Goal: Task Accomplishment & Management: Complete application form

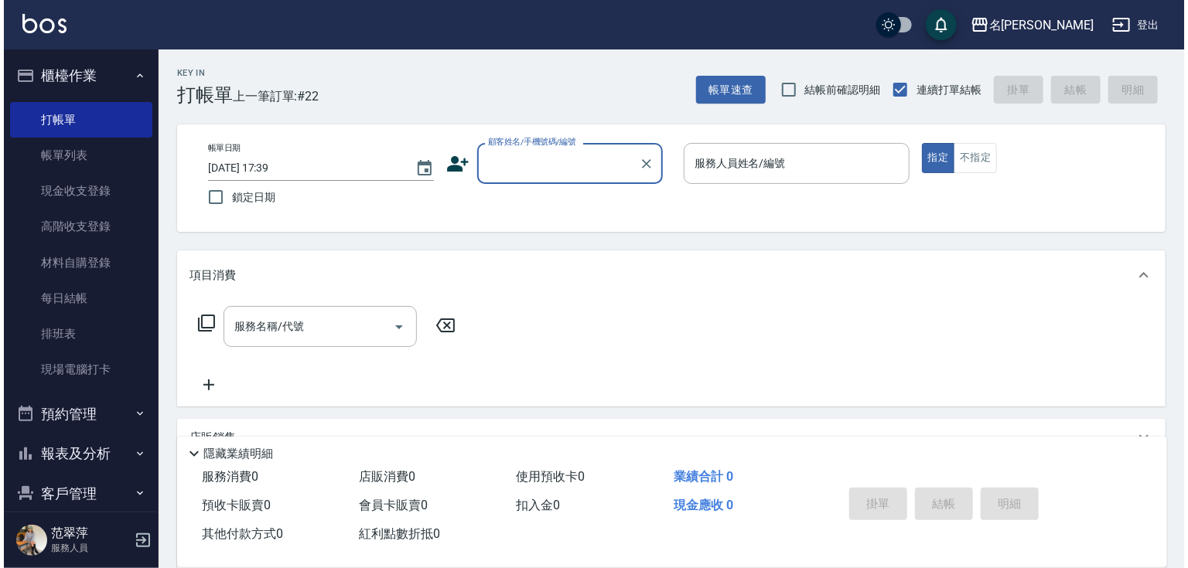
scroll to position [59, 0]
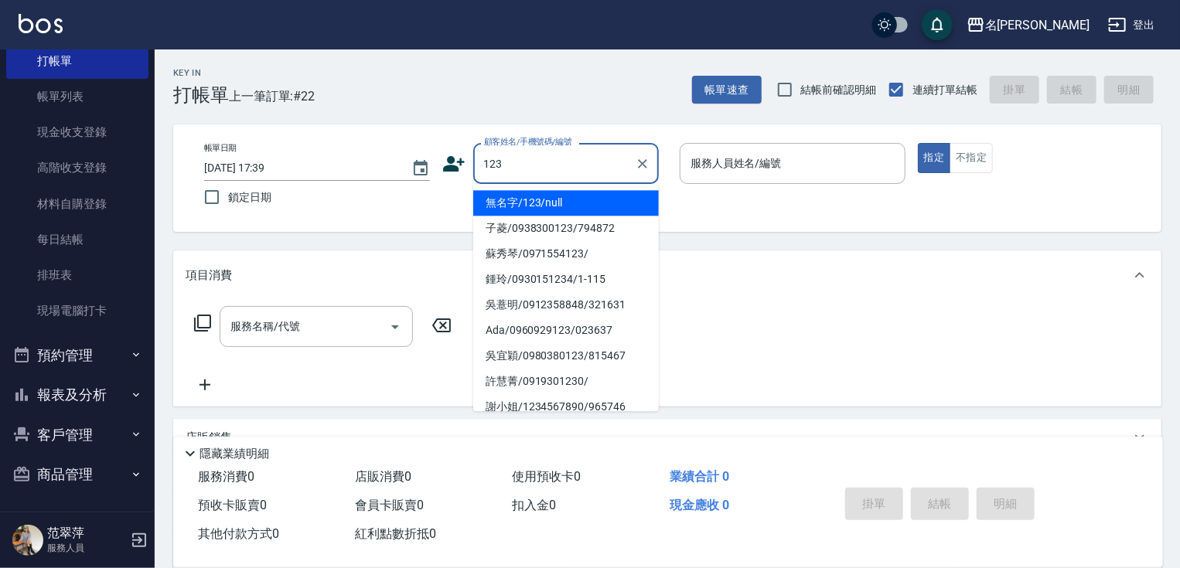
click at [548, 206] on li "無名字/123/null" at bounding box center [566, 203] width 186 height 26
type input "無名字/123/null"
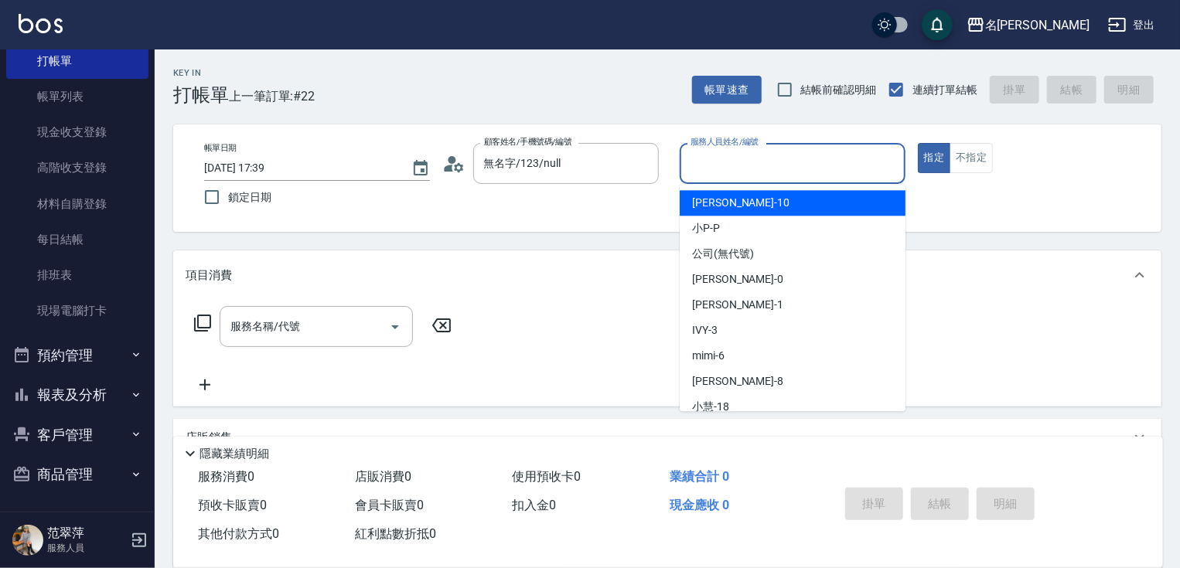
drag, startPoint x: 755, startPoint y: 160, endPoint x: 748, endPoint y: 181, distance: 22.3
click at [752, 163] on input "服務人員姓名/編號" at bounding box center [793, 163] width 212 height 27
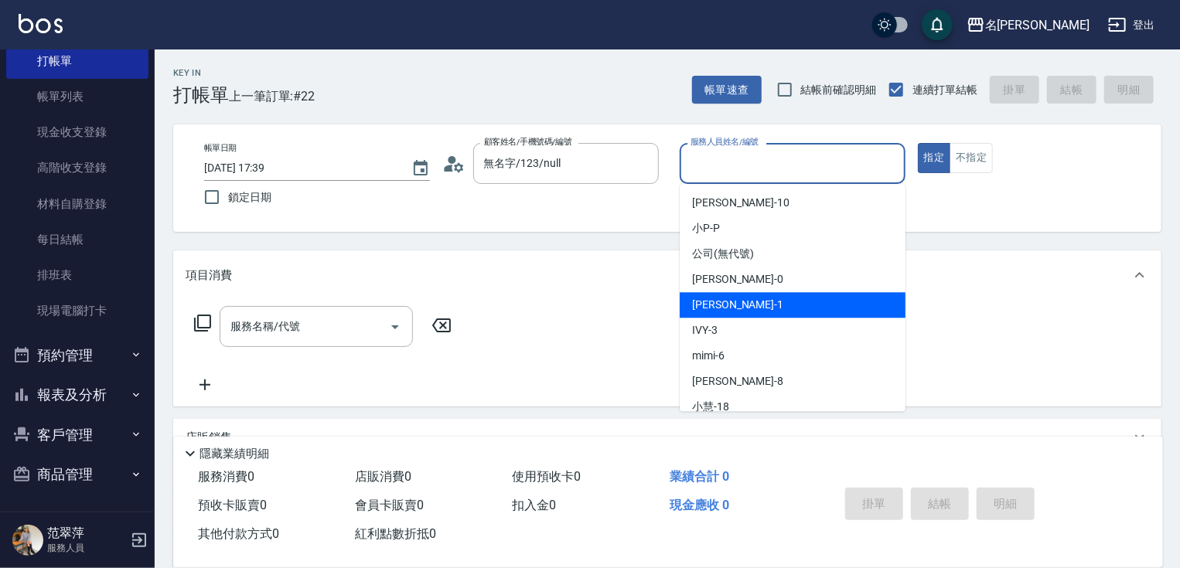
click at [741, 303] on div "[PERSON_NAME] -1" at bounding box center [793, 305] width 226 height 26
type input "[PERSON_NAME]-1"
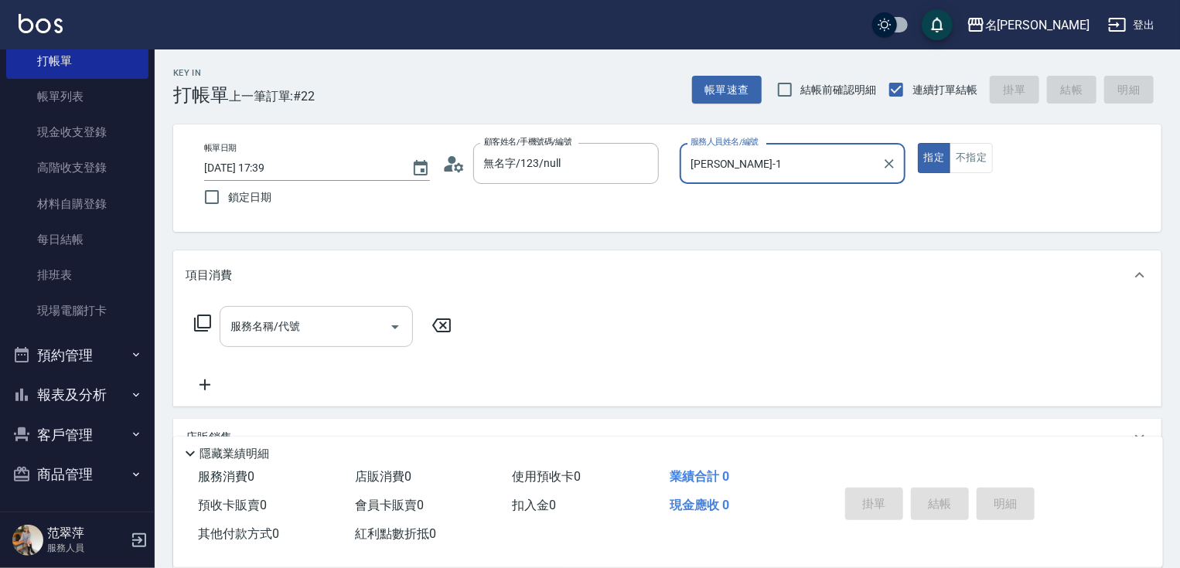
click at [347, 322] on input "服務名稱/代號" at bounding box center [305, 326] width 156 height 27
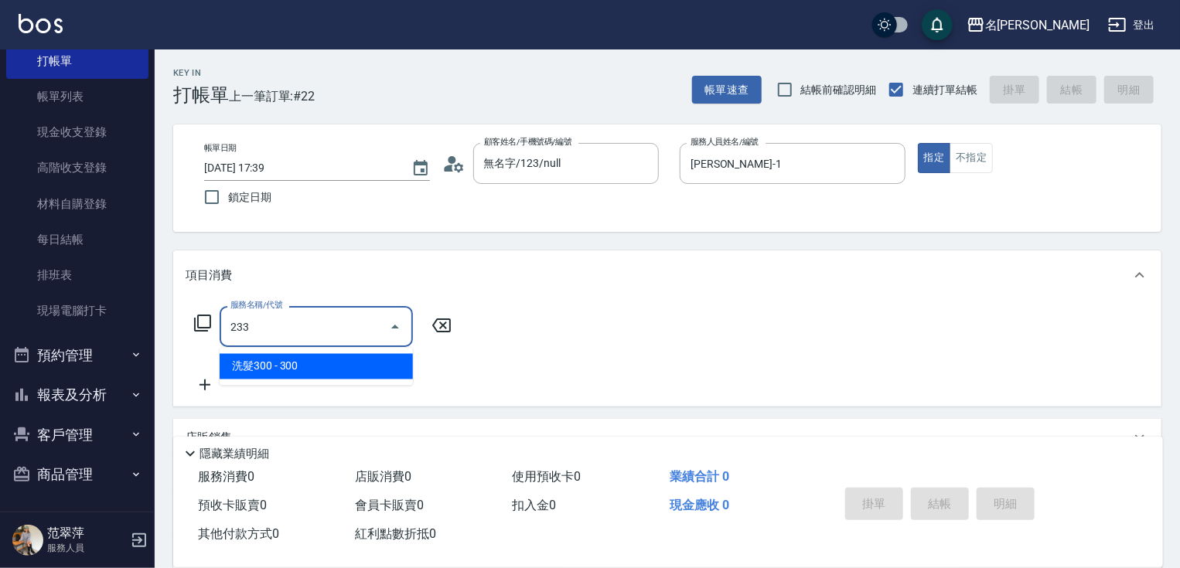
type input "洗髮300(233)"
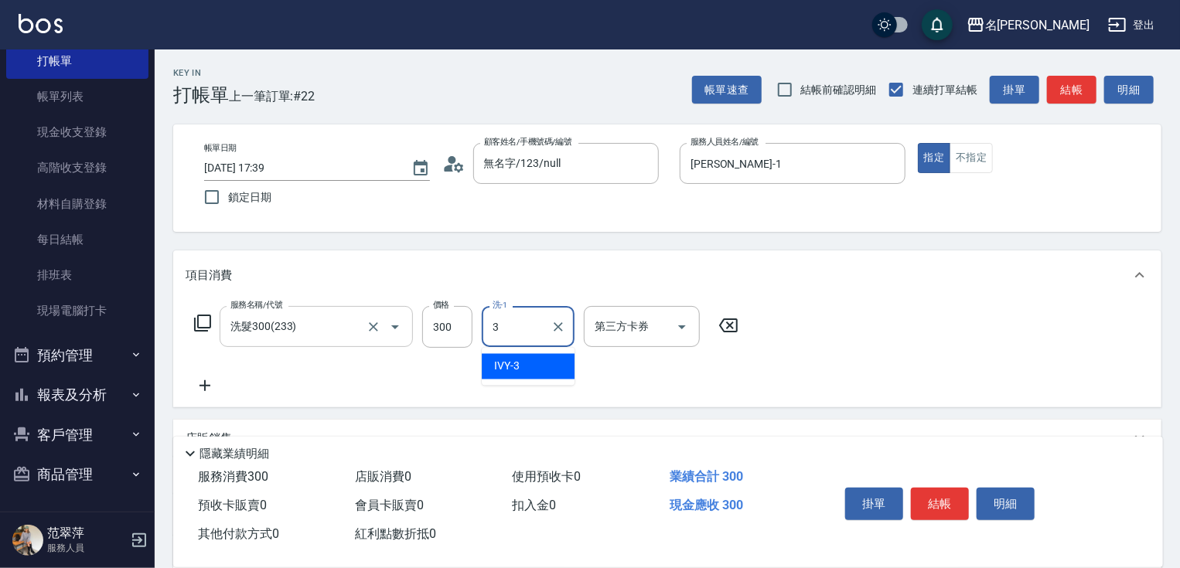
type input "IVY-3"
click at [203, 385] on icon at bounding box center [204, 385] width 11 height 11
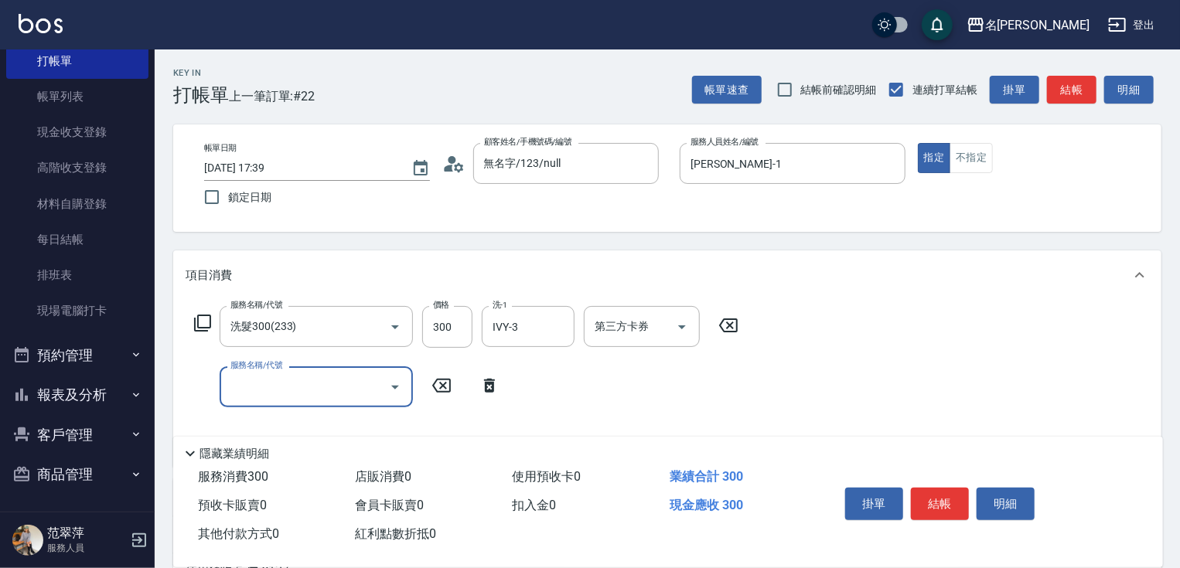
click at [206, 319] on icon at bounding box center [202, 323] width 19 height 19
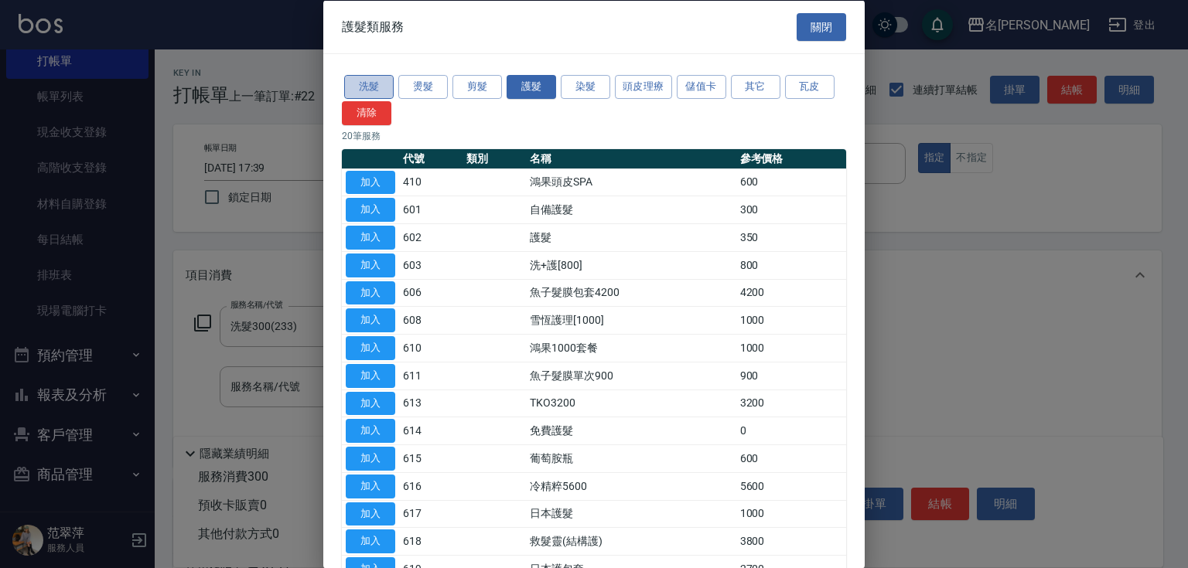
click at [370, 90] on button "洗髮" at bounding box center [368, 87] width 49 height 24
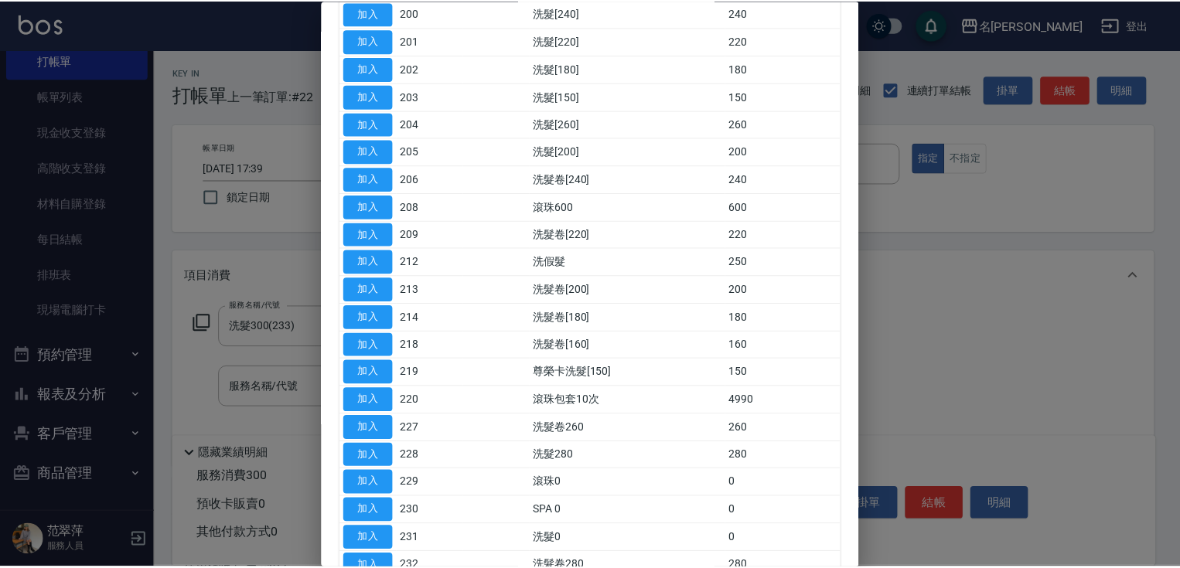
scroll to position [171, 0]
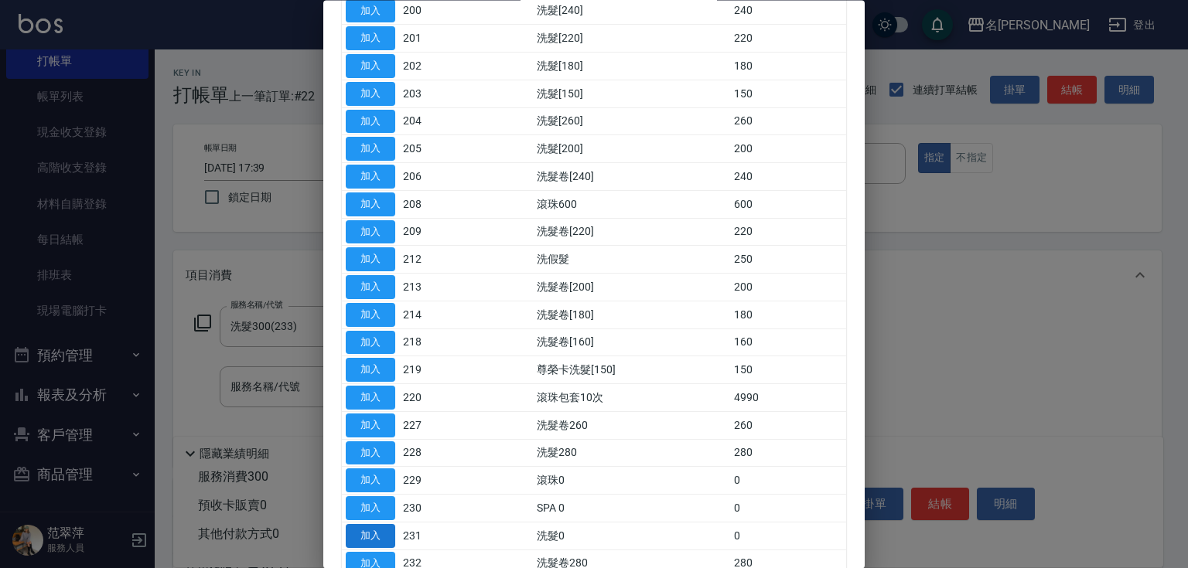
click at [381, 532] on button "加入" at bounding box center [370, 536] width 49 height 24
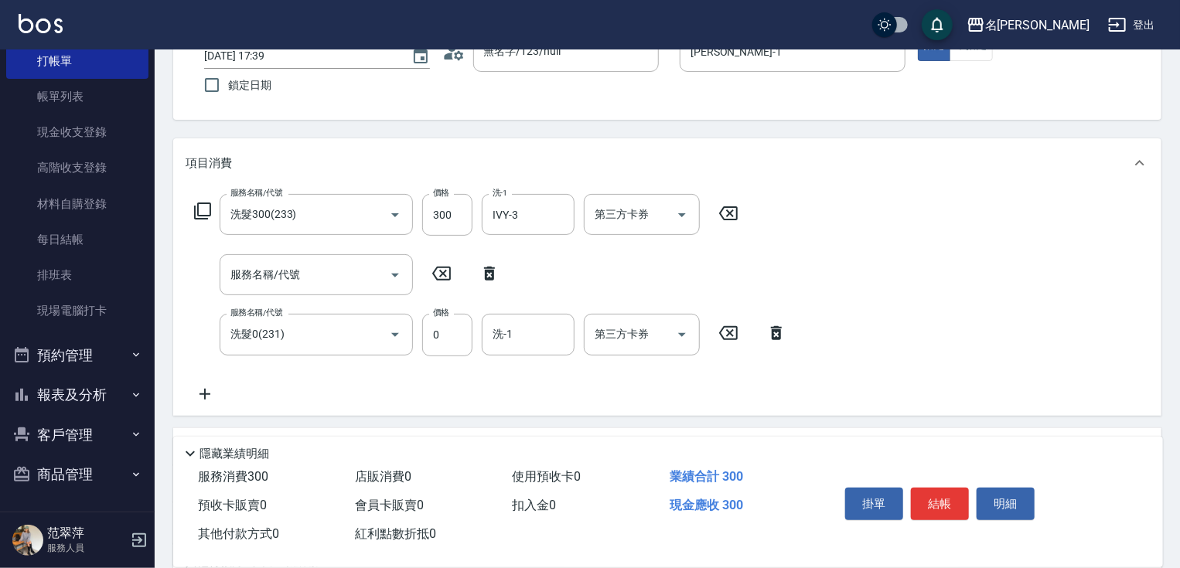
scroll to position [142, 0]
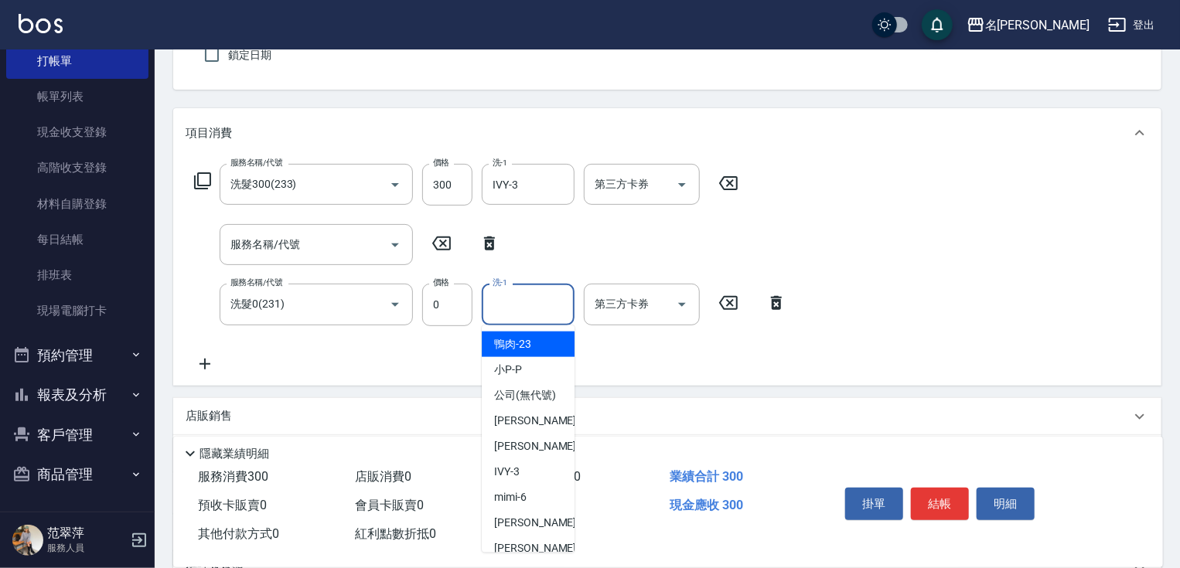
click at [517, 303] on input "洗-1" at bounding box center [528, 304] width 79 height 27
click at [534, 485] on div "IVY -3" at bounding box center [528, 472] width 93 height 26
type input "IVY-3"
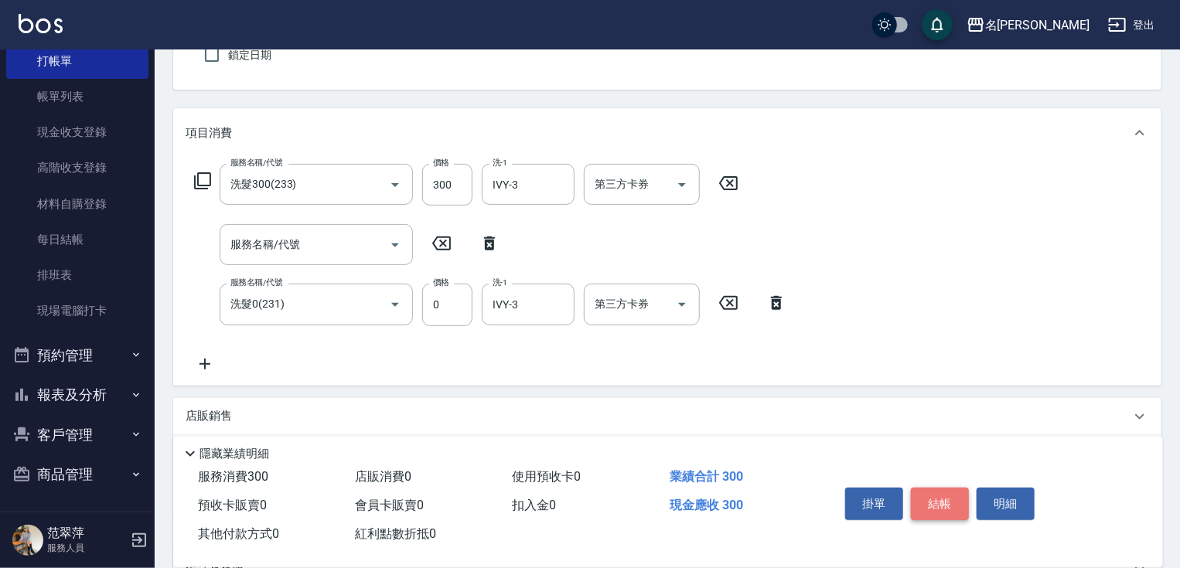
click at [932, 492] on button "結帳" at bounding box center [940, 504] width 58 height 32
type input "[DATE] 18:30"
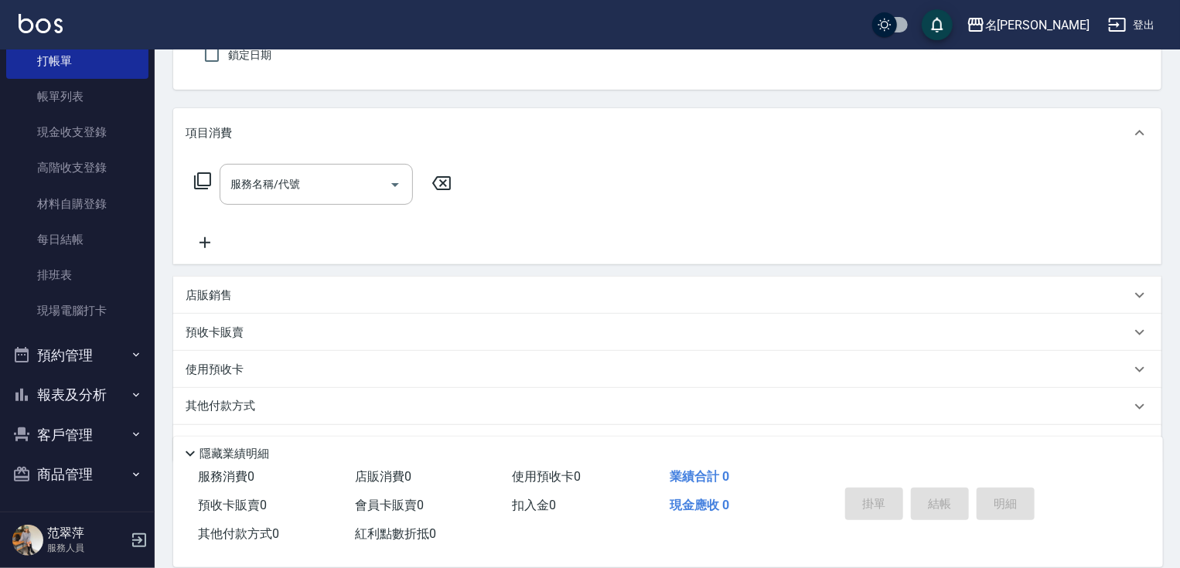
scroll to position [0, 0]
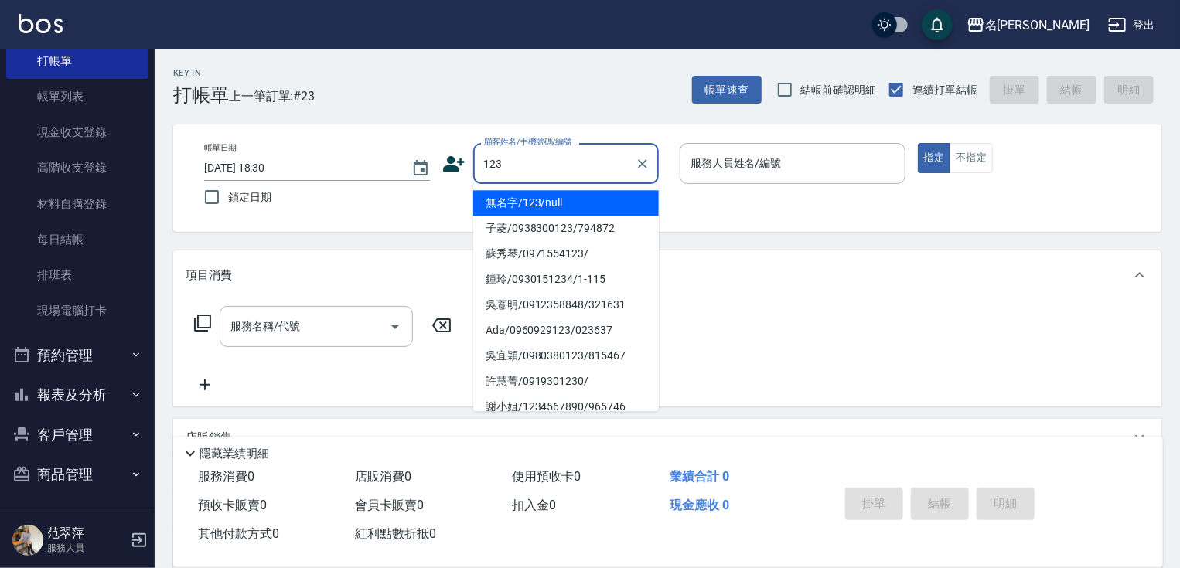
click at [564, 197] on li "無名字/123/null" at bounding box center [566, 203] width 186 height 26
type input "無名字/123/null"
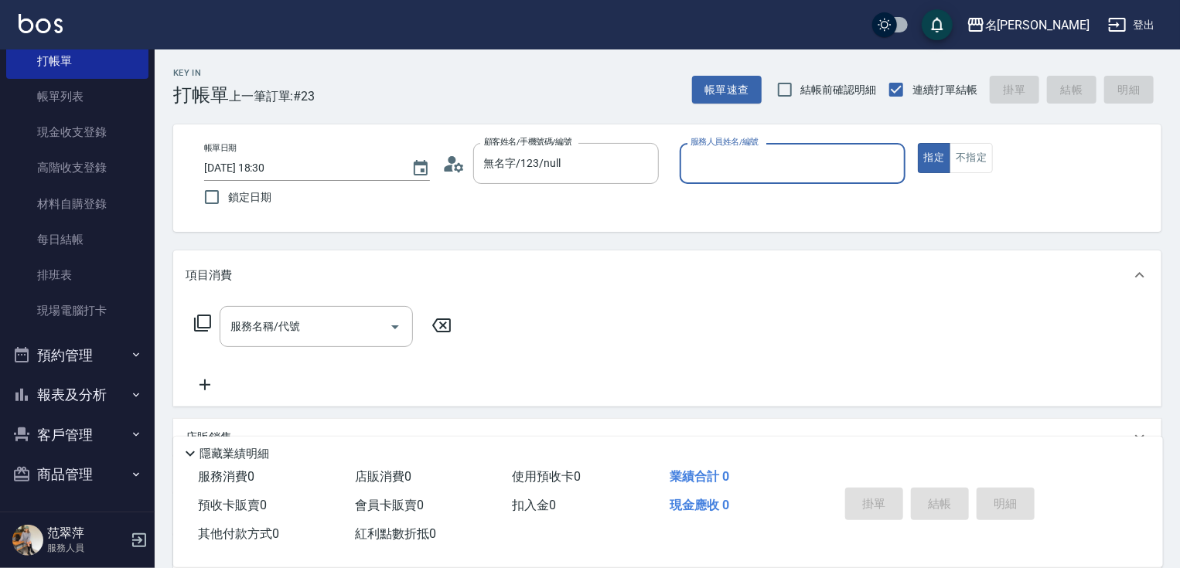
drag, startPoint x: 732, startPoint y: 161, endPoint x: 732, endPoint y: 182, distance: 21.7
click at [732, 167] on input "服務人員姓名/編號" at bounding box center [793, 163] width 212 height 27
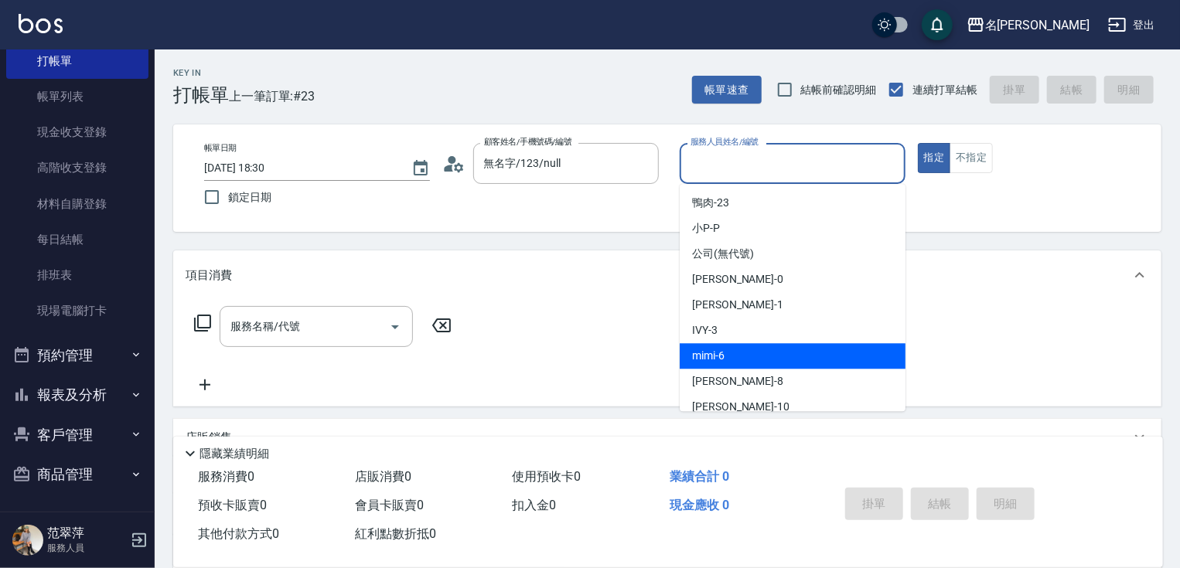
click at [735, 353] on div "mimi -6" at bounding box center [793, 356] width 226 height 26
type input "mimi-6"
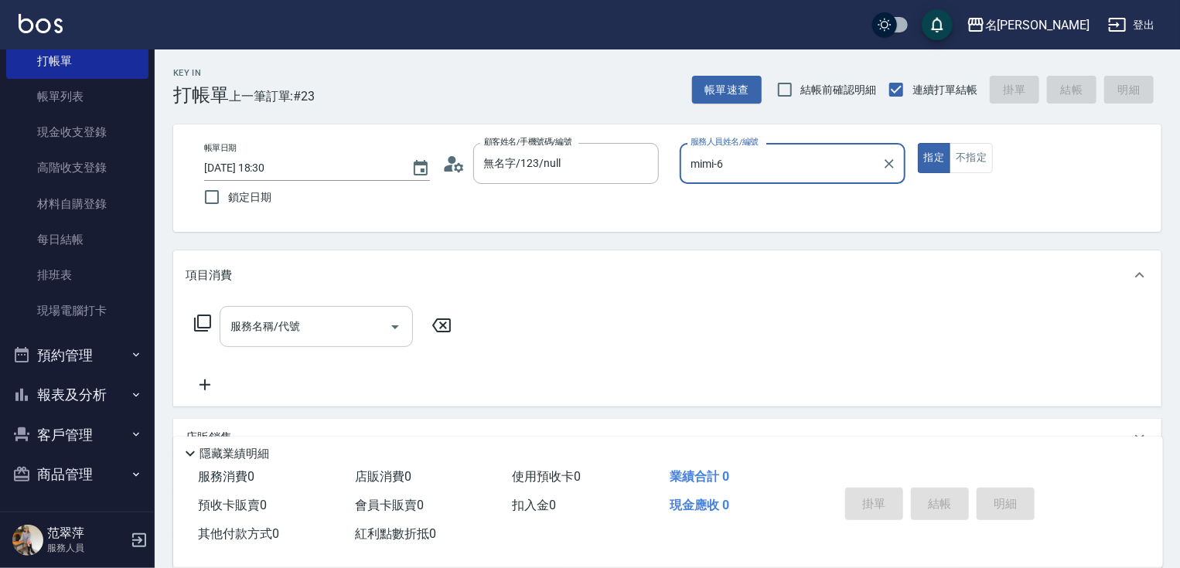
drag, startPoint x: 322, startPoint y: 330, endPoint x: 320, endPoint y: 315, distance: 15.5
click at [322, 328] on input "服務名稱/代號" at bounding box center [305, 326] width 156 height 27
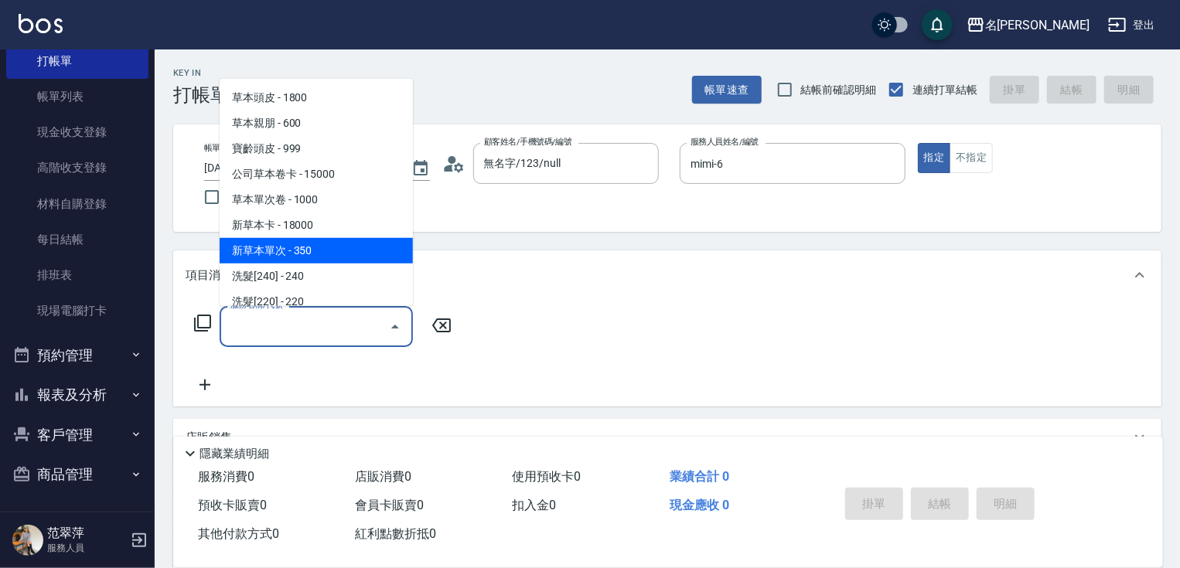
click at [319, 241] on span "新草本單次 - 350" at bounding box center [316, 251] width 193 height 26
type input "新草本單次(109)"
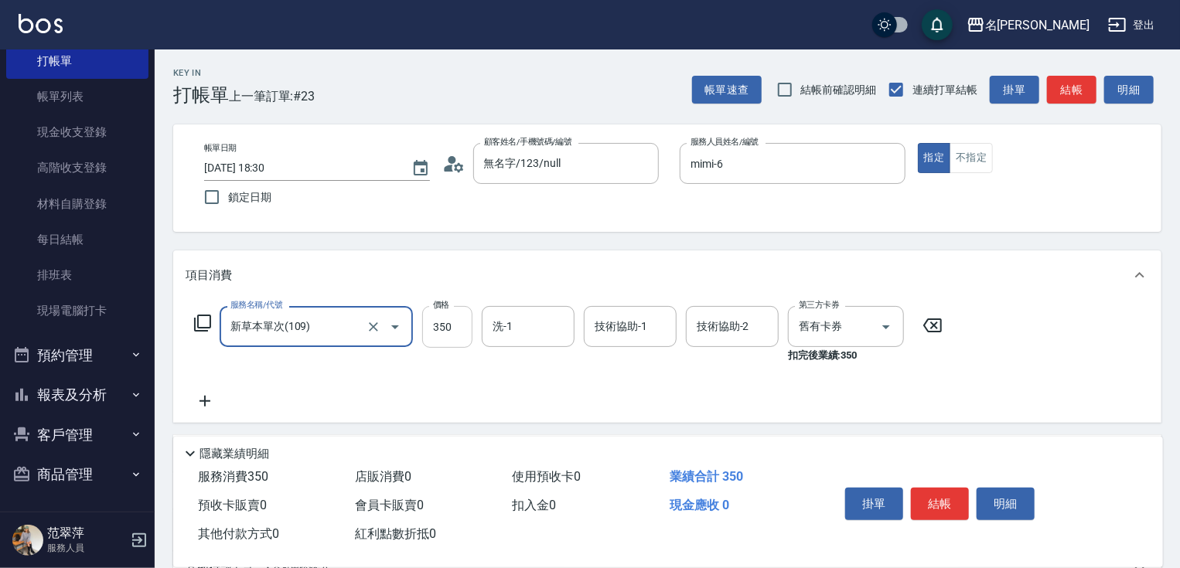
click at [433, 323] on input "350" at bounding box center [447, 327] width 50 height 42
type input "525"
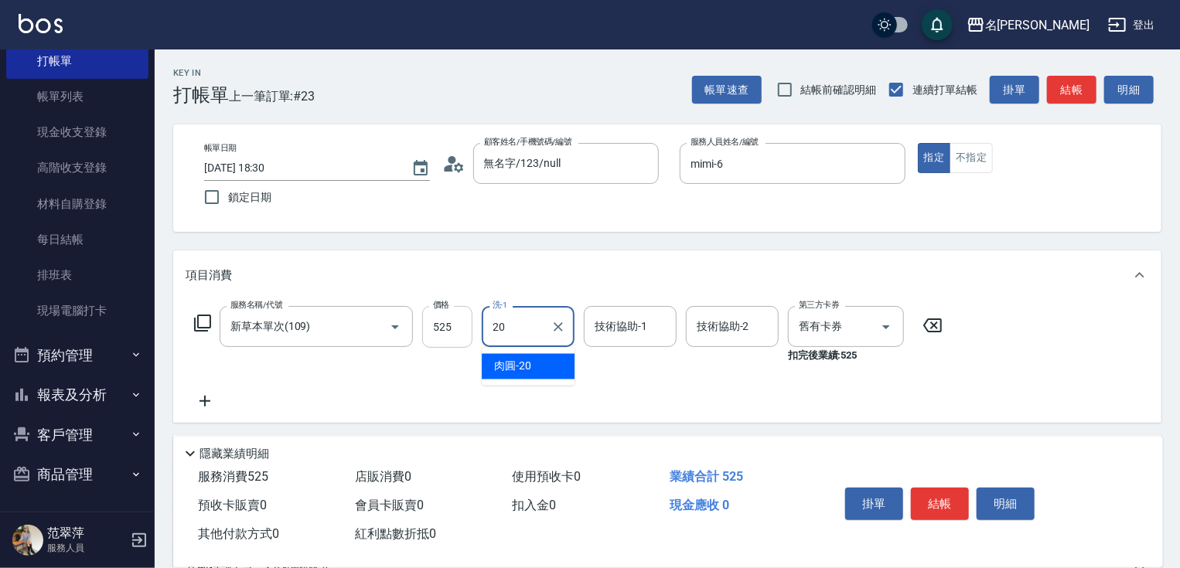
type input "肉圓-20"
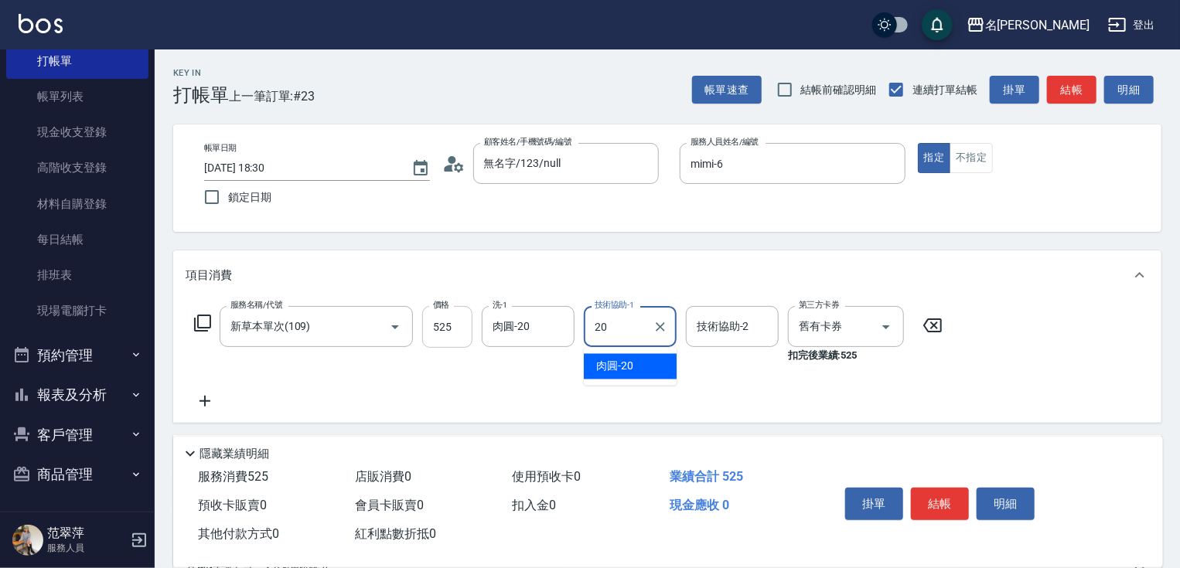
type input "肉圓-20"
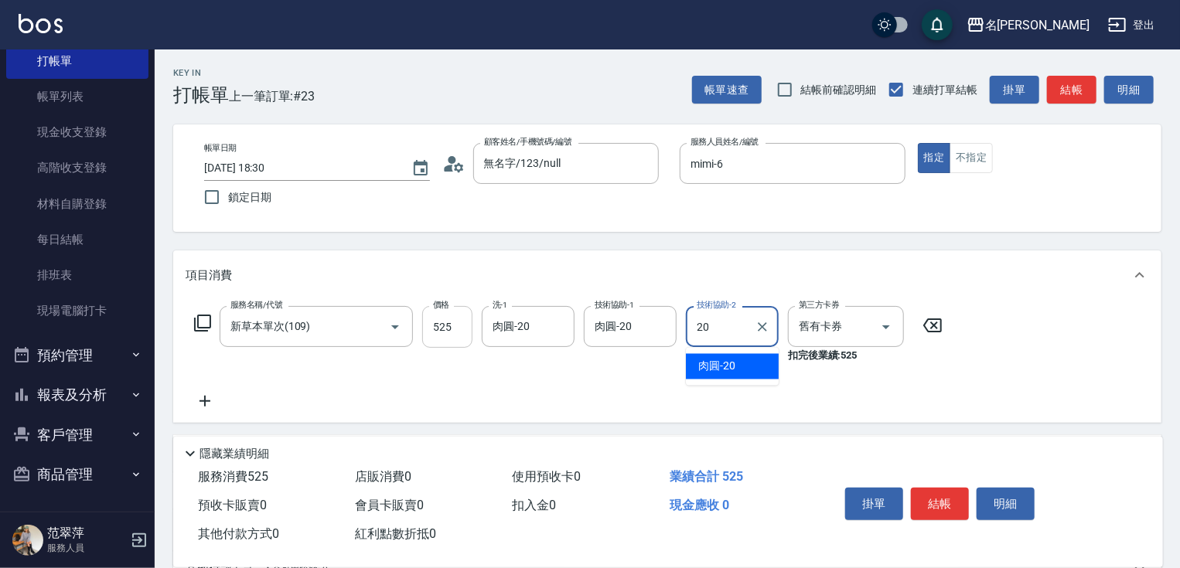
type input "肉圓-20"
click at [204, 400] on icon at bounding box center [204, 401] width 11 height 11
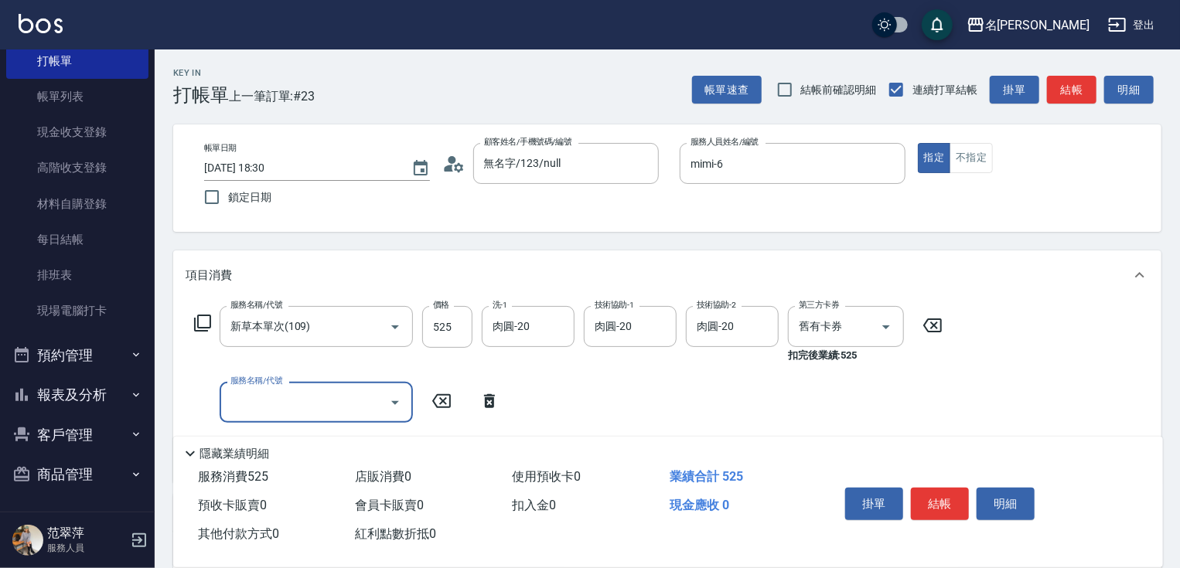
click at [203, 320] on icon at bounding box center [202, 323] width 19 height 19
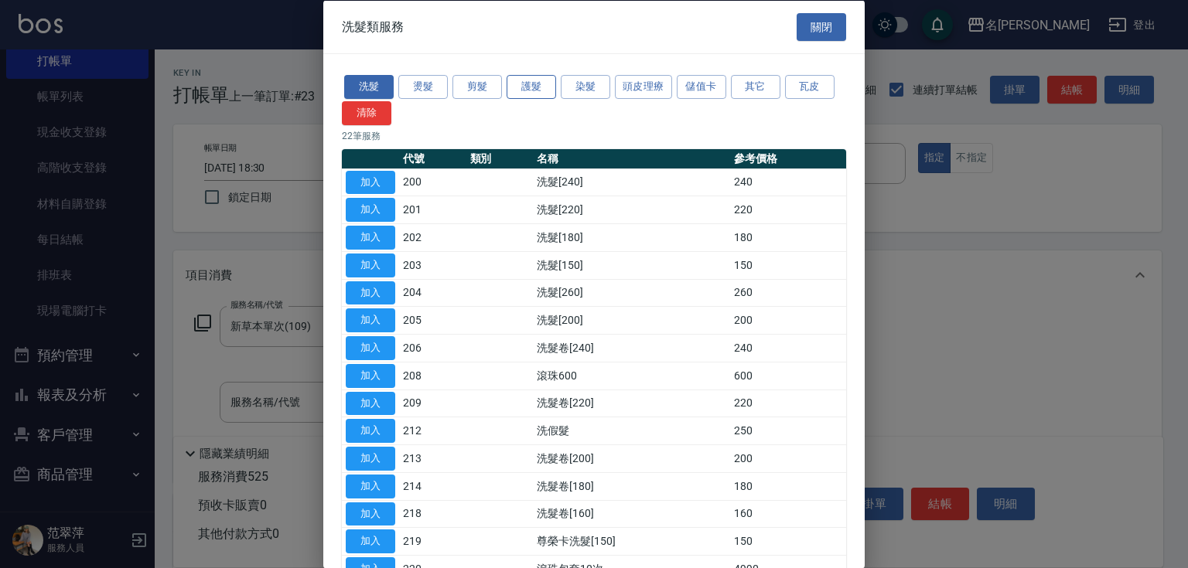
click at [523, 76] on button "護髮" at bounding box center [530, 87] width 49 height 24
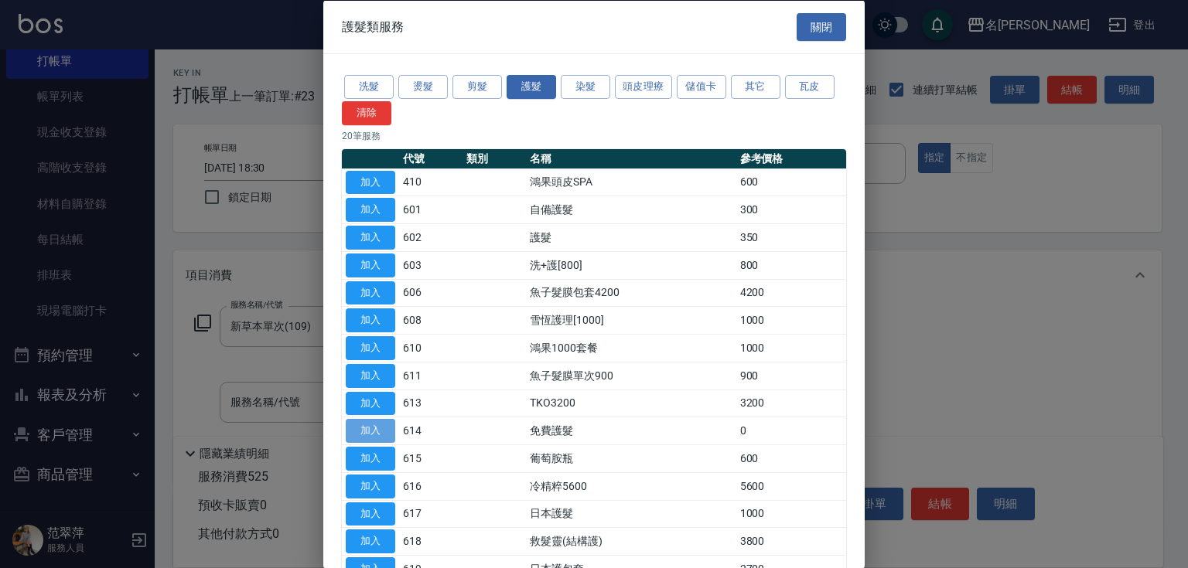
click at [370, 429] on button "加入" at bounding box center [370, 431] width 49 height 24
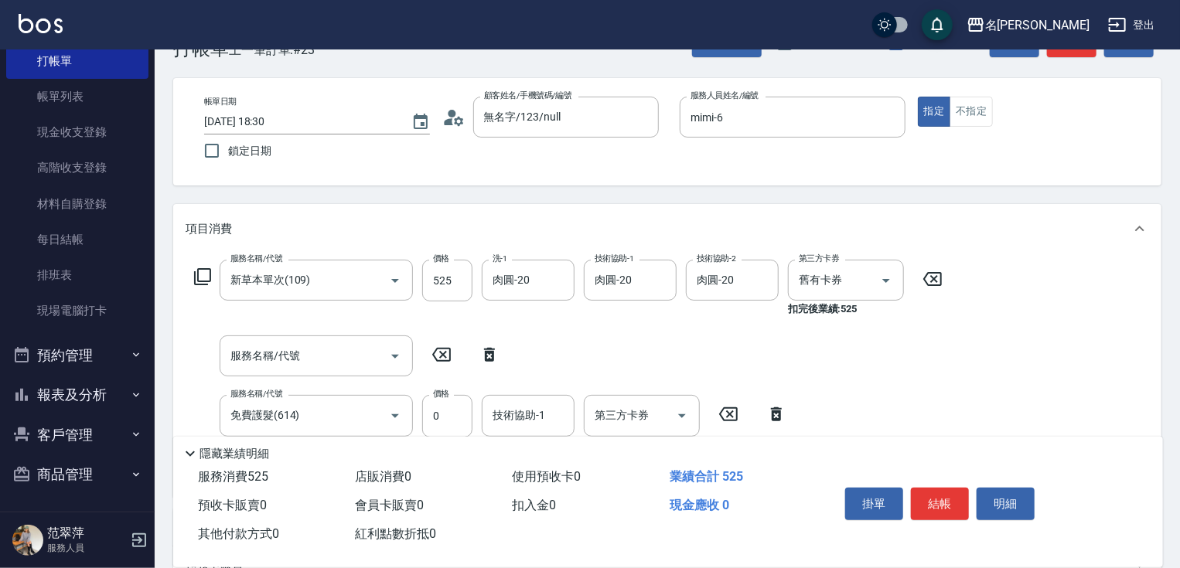
scroll to position [127, 0]
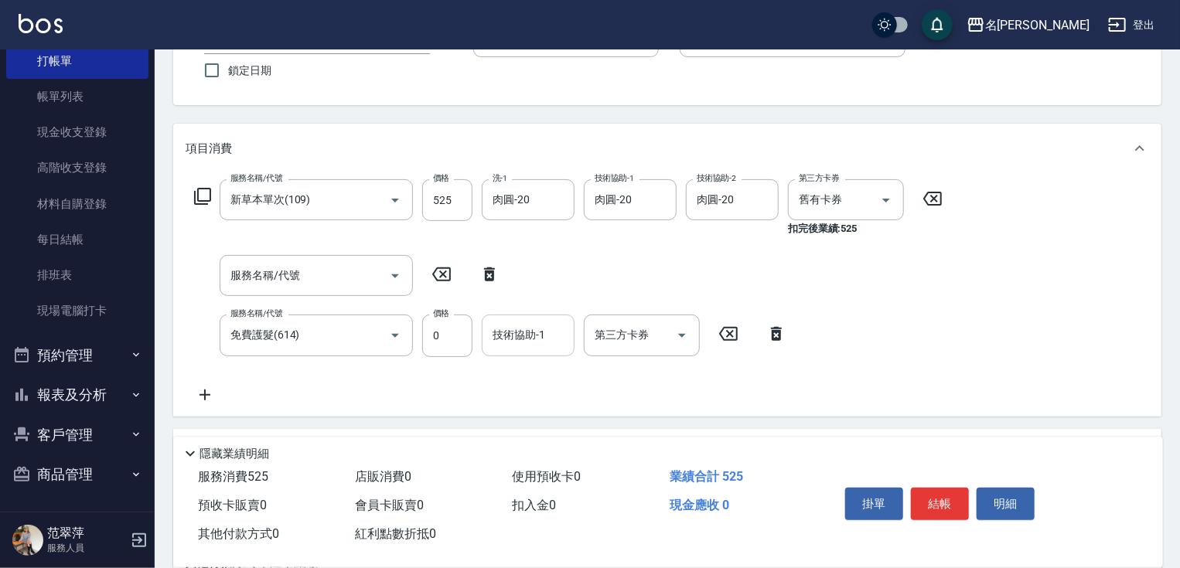
click at [524, 331] on div "技術協助-1 技術協助-1" at bounding box center [528, 335] width 93 height 41
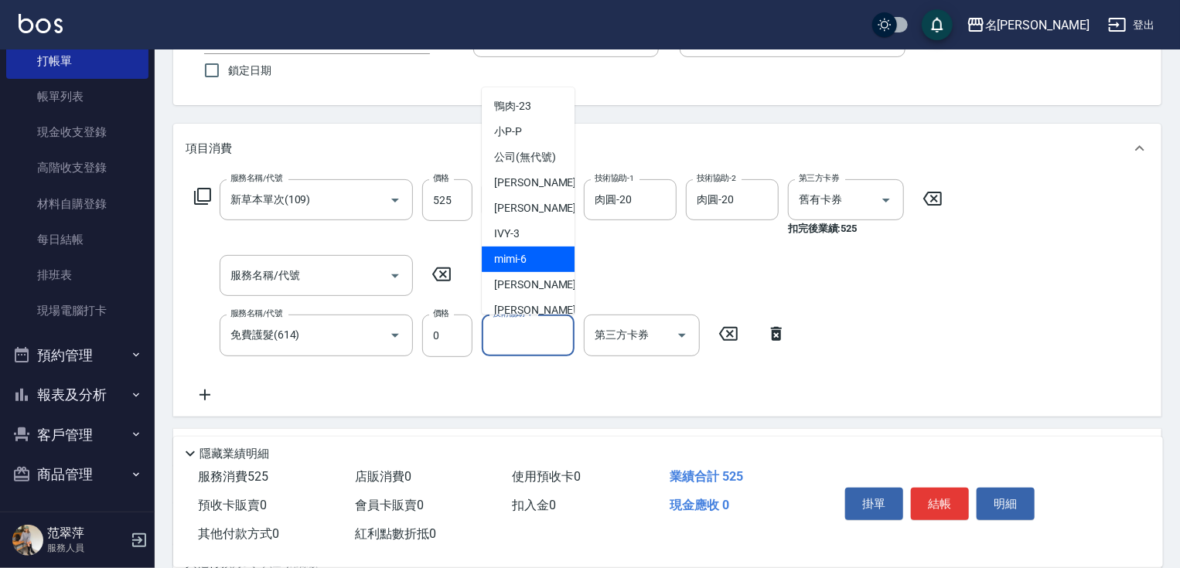
click at [535, 268] on div "mimi -6" at bounding box center [528, 260] width 93 height 26
type input "mimi-6"
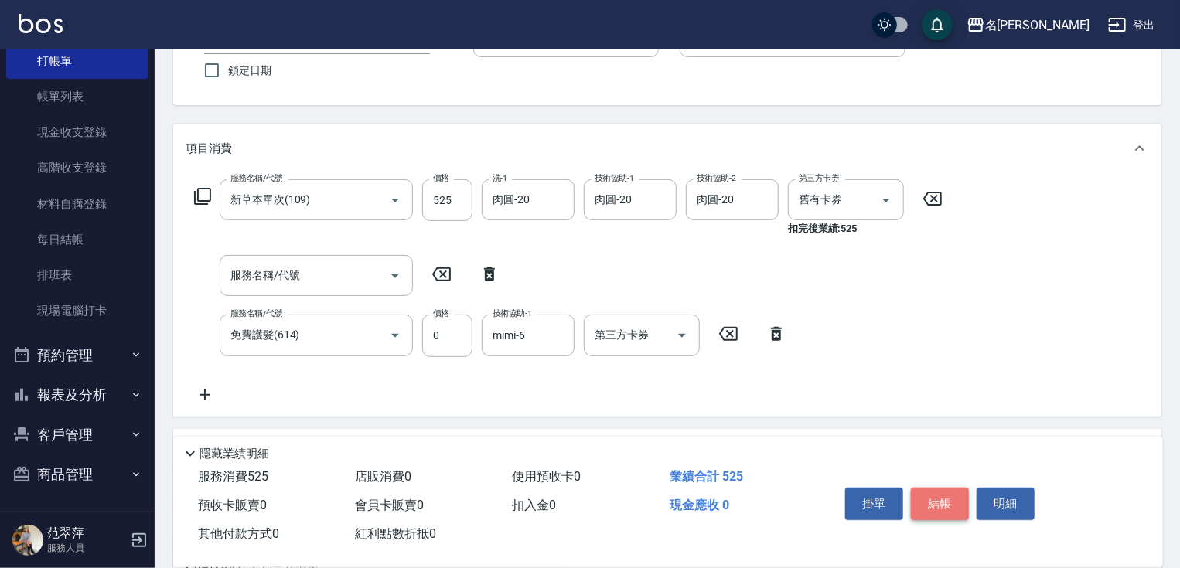
click at [924, 492] on button "結帳" at bounding box center [940, 504] width 58 height 32
type input "[DATE] 18:31"
